Goal: Information Seeking & Learning: Learn about a topic

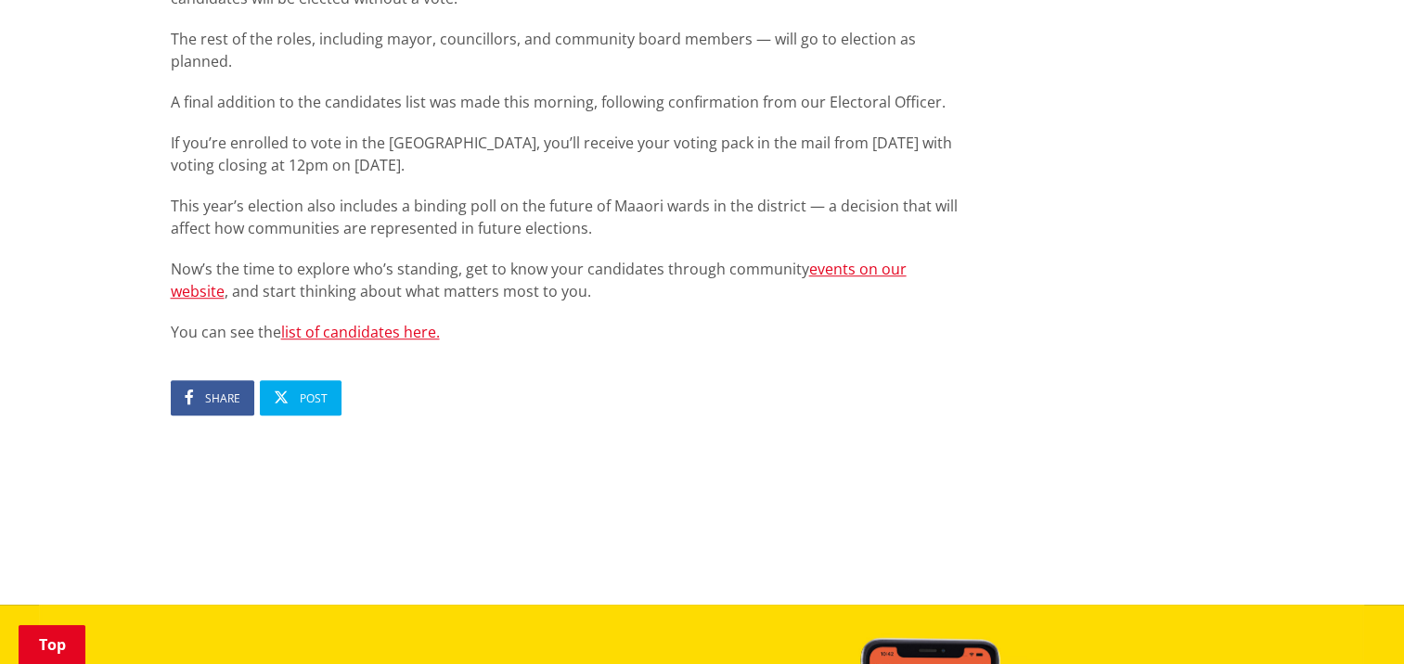
scroll to position [1392, 0]
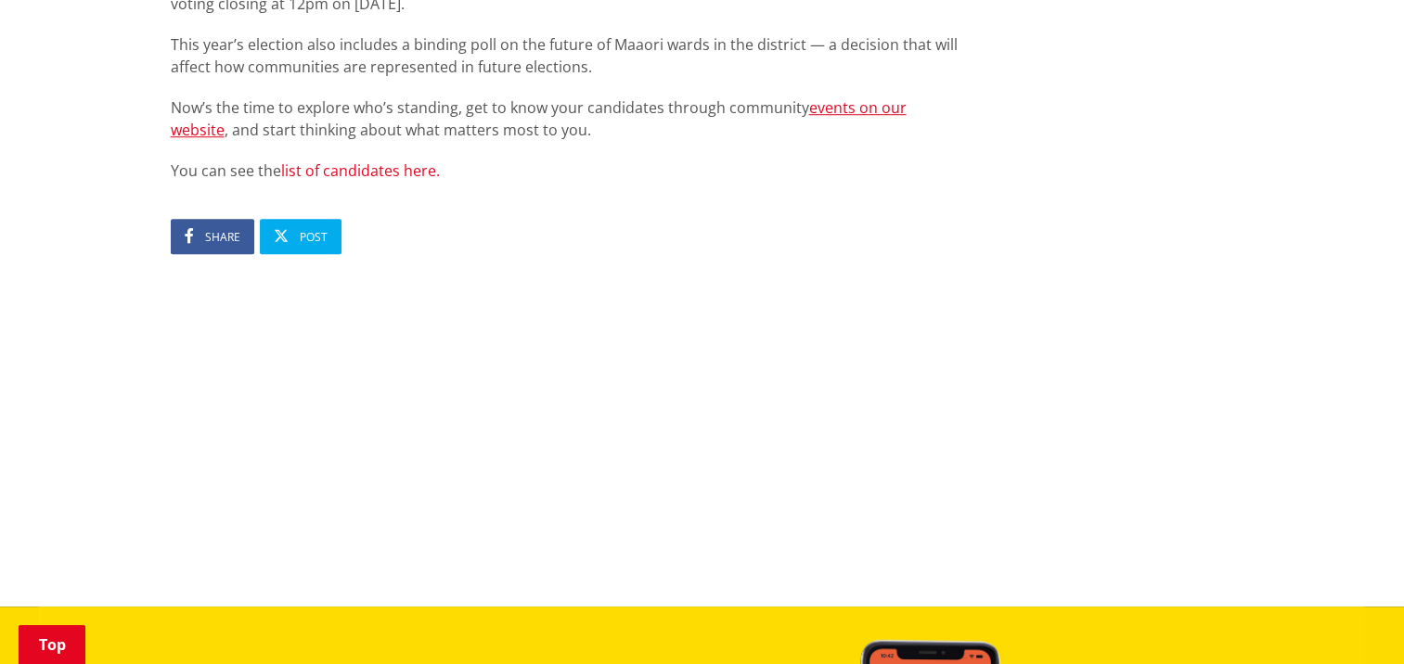
click at [351, 160] on link "list of candidates here." at bounding box center [360, 170] width 159 height 20
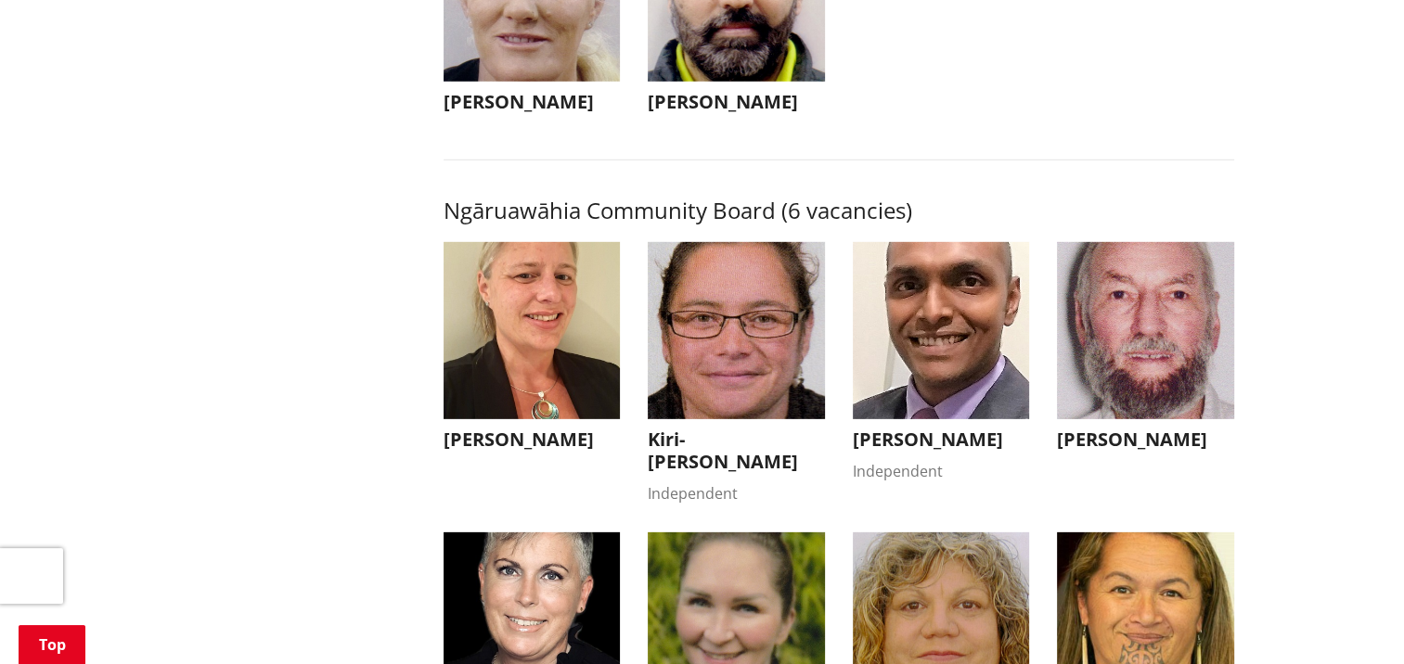
scroll to position [5566, 0]
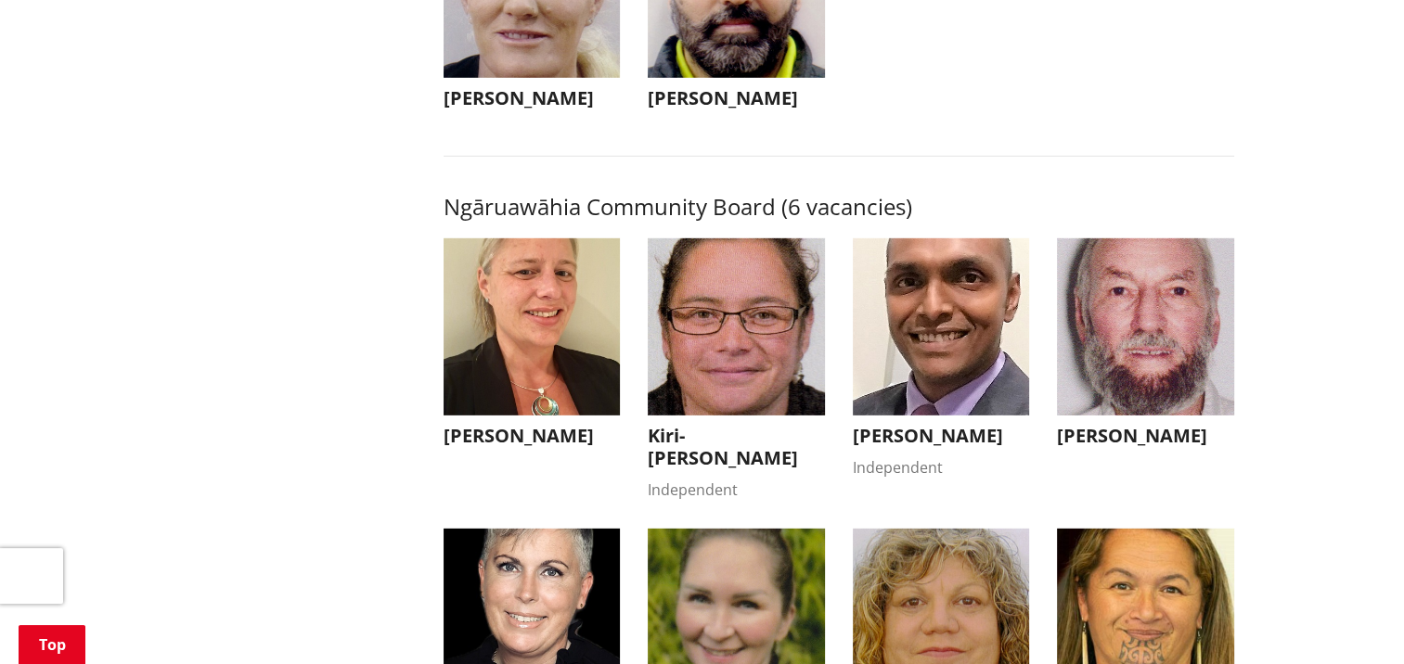
click at [712, 379] on img "button" at bounding box center [736, 326] width 177 height 177
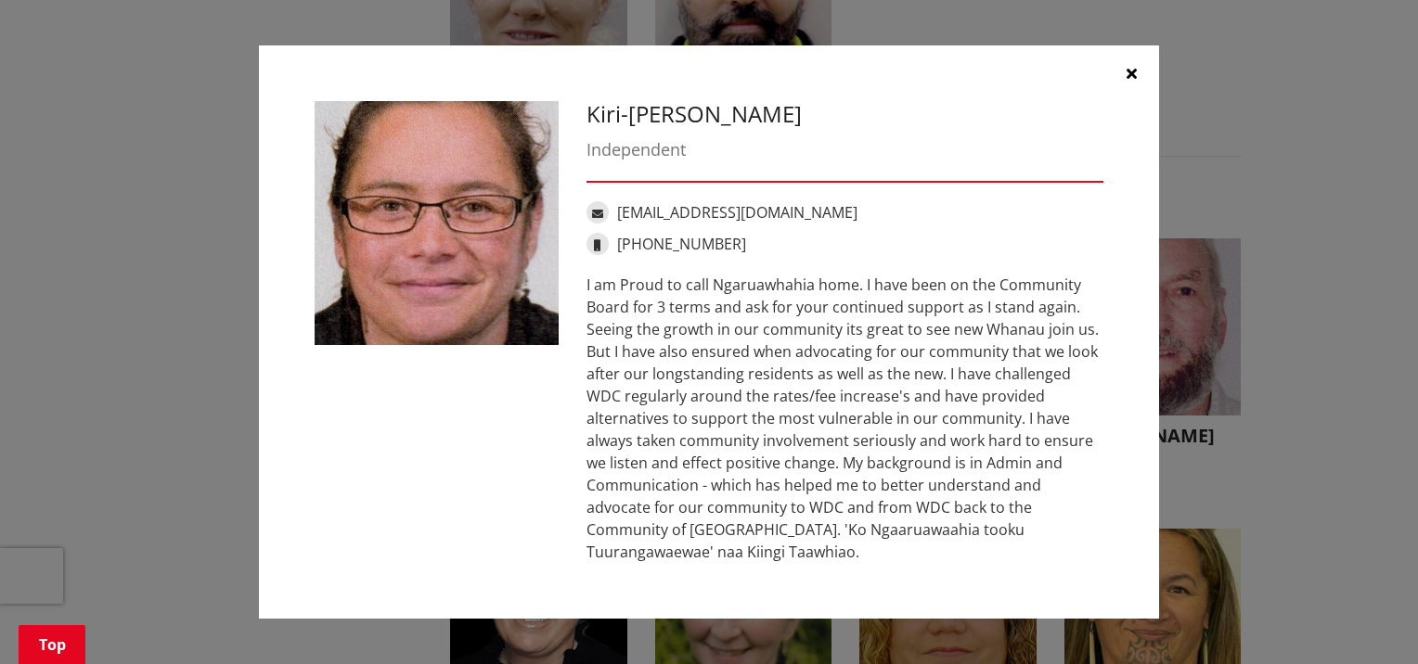
click at [1128, 71] on icon "button" at bounding box center [1131, 73] width 10 height 15
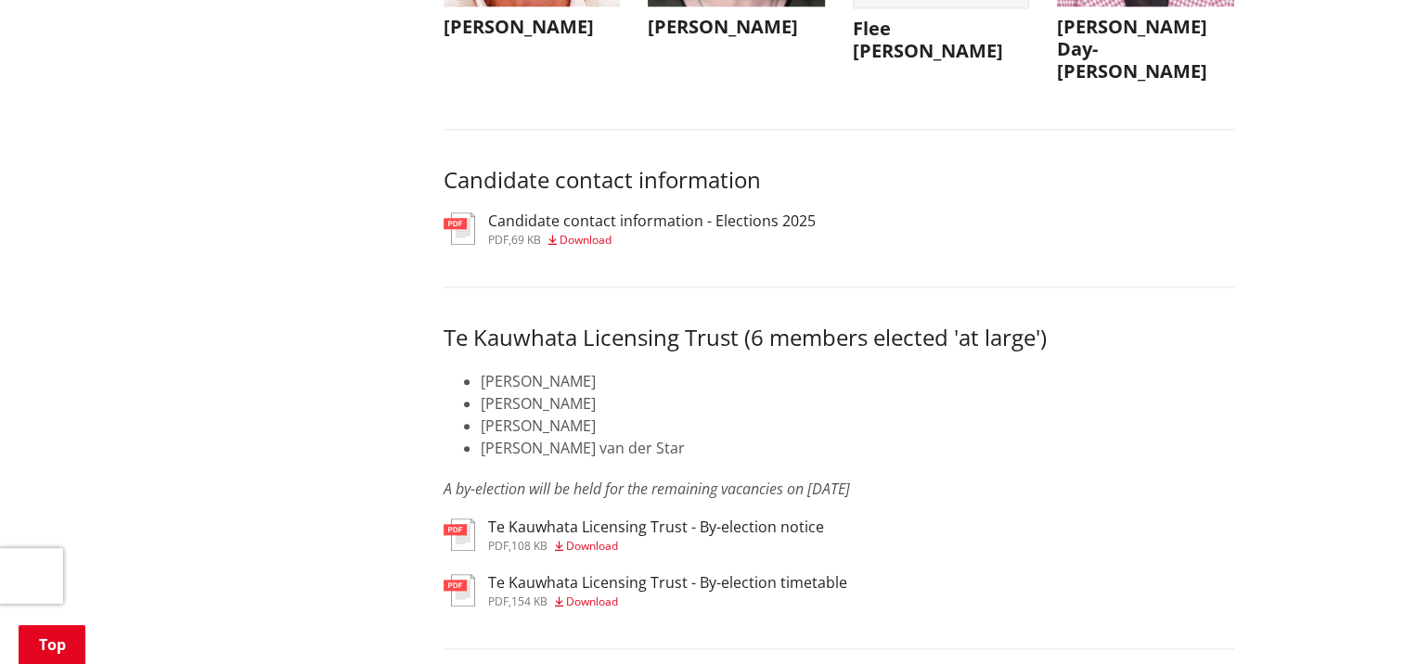
scroll to position [9185, 0]
